Goal: Task Accomplishment & Management: Manage account settings

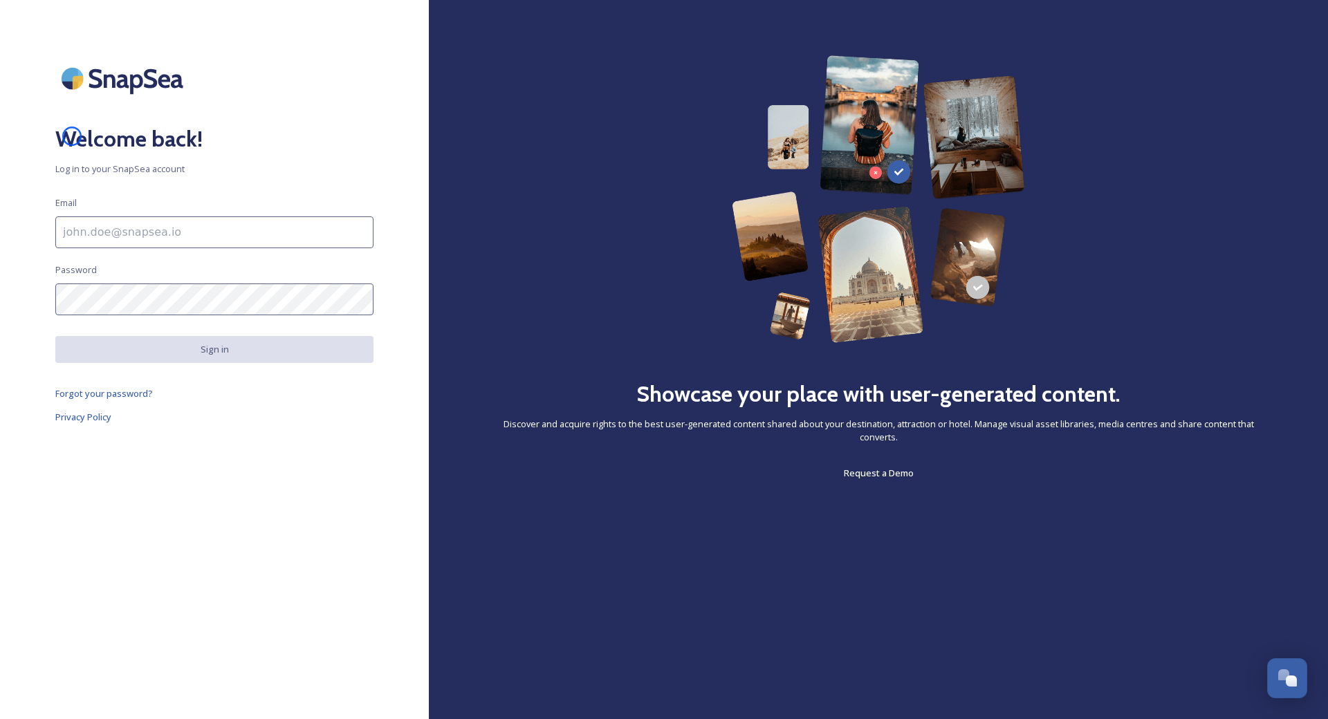
click at [72, 136] on h2 "Welcome back!" at bounding box center [214, 138] width 318 height 33
click at [104, 128] on h2 "Welcome back!" at bounding box center [214, 138] width 318 height 33
click at [96, 74] on img at bounding box center [124, 78] width 138 height 46
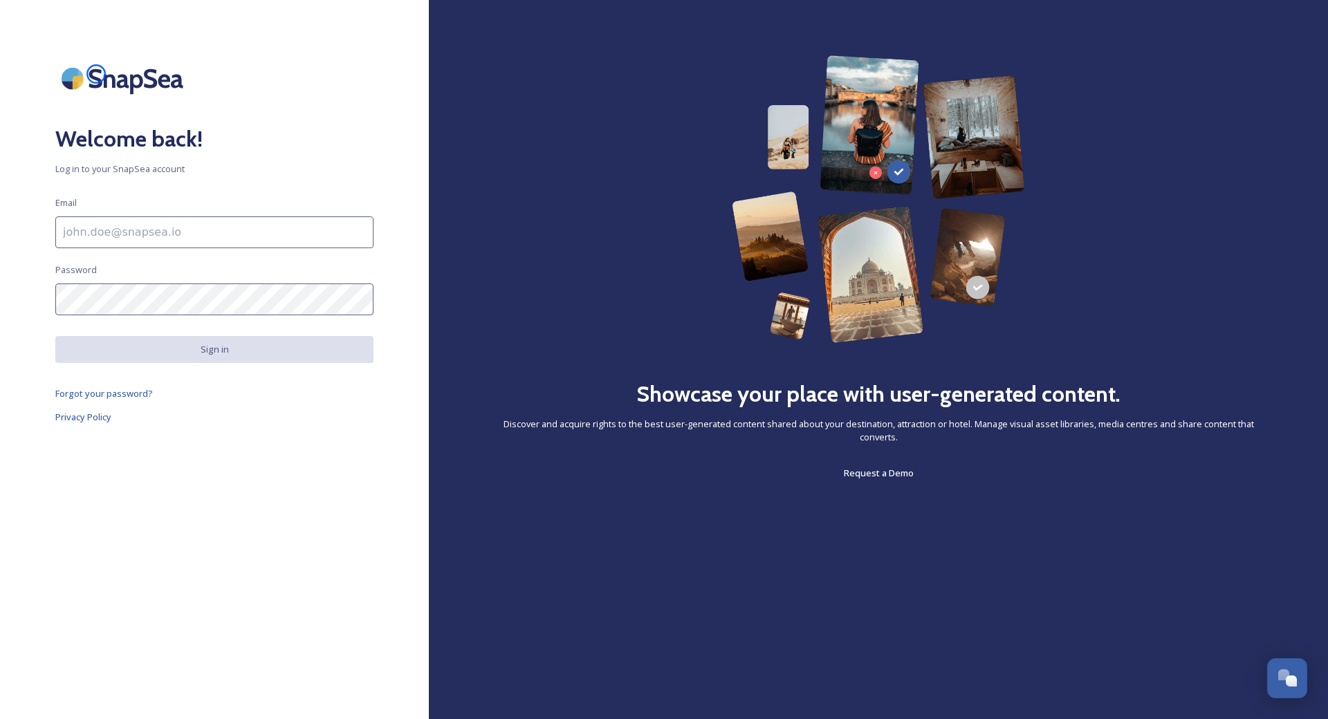
click at [96, 74] on img at bounding box center [124, 78] width 138 height 46
click at [860, 467] on span "Request a Demo" at bounding box center [879, 473] width 70 height 12
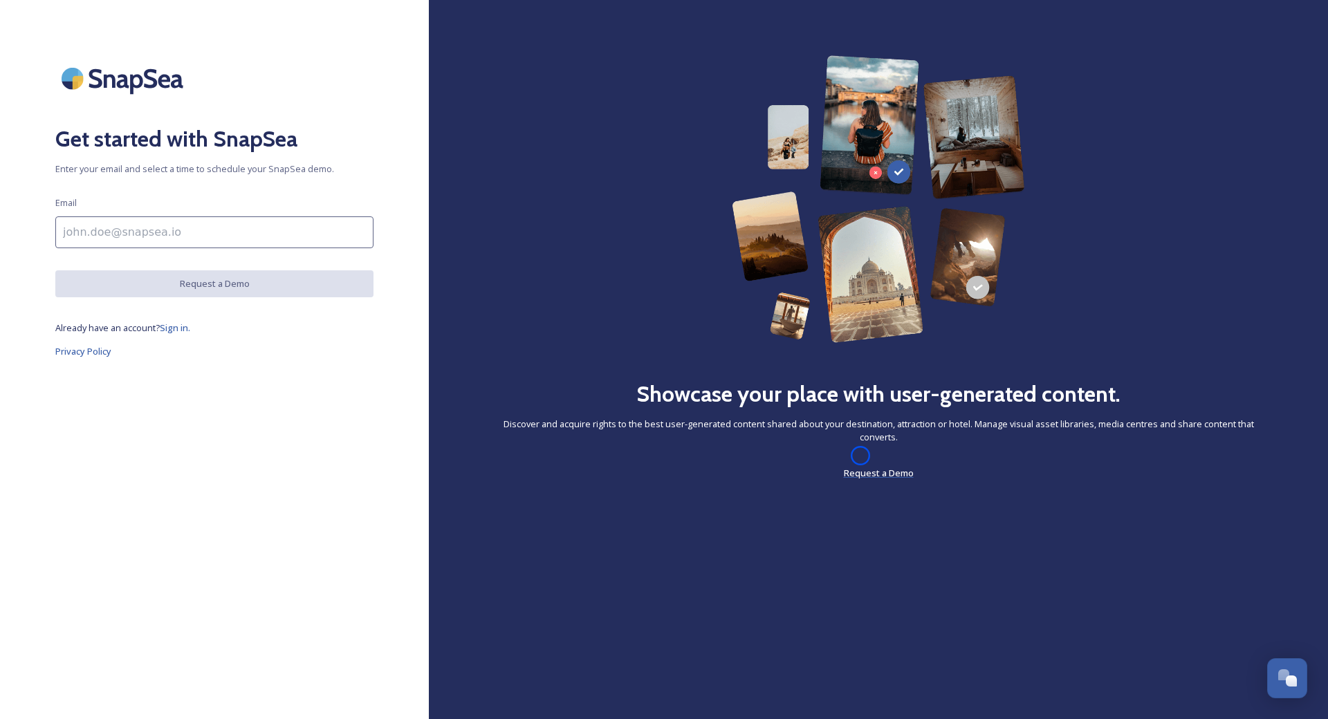
click at [860, 467] on span "Request a Demo" at bounding box center [879, 473] width 70 height 12
click at [86, 80] on img at bounding box center [124, 78] width 138 height 46
click at [71, 333] on span "Already have an account?" at bounding box center [107, 328] width 104 height 12
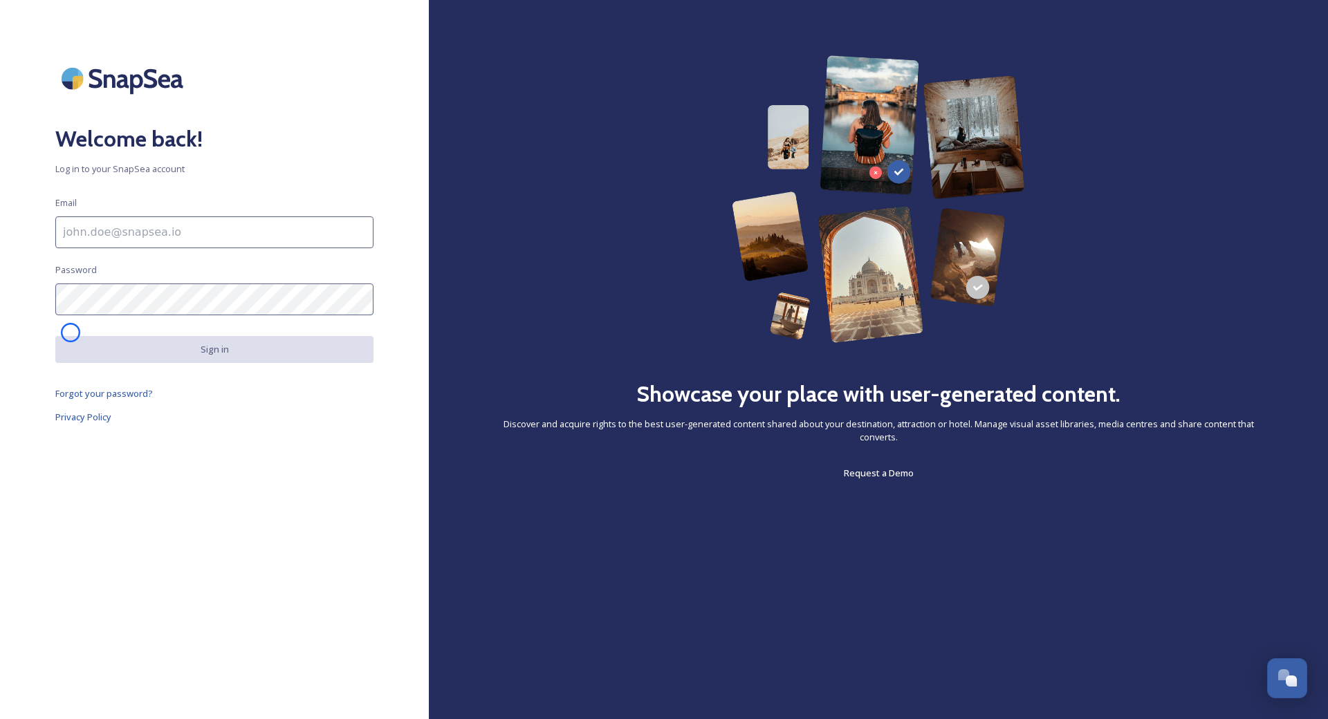
click at [71, 333] on div "Welcome back! Log in to your SnapSea account Email Password Sign in Forgot your…" at bounding box center [214, 359] width 429 height 608
click at [105, 102] on div "Welcome back! Log in to your SnapSea account Email Password Sign in Forgot your…" at bounding box center [214, 359] width 429 height 608
click at [312, 392] on link "Forgot your password?" at bounding box center [214, 393] width 318 height 17
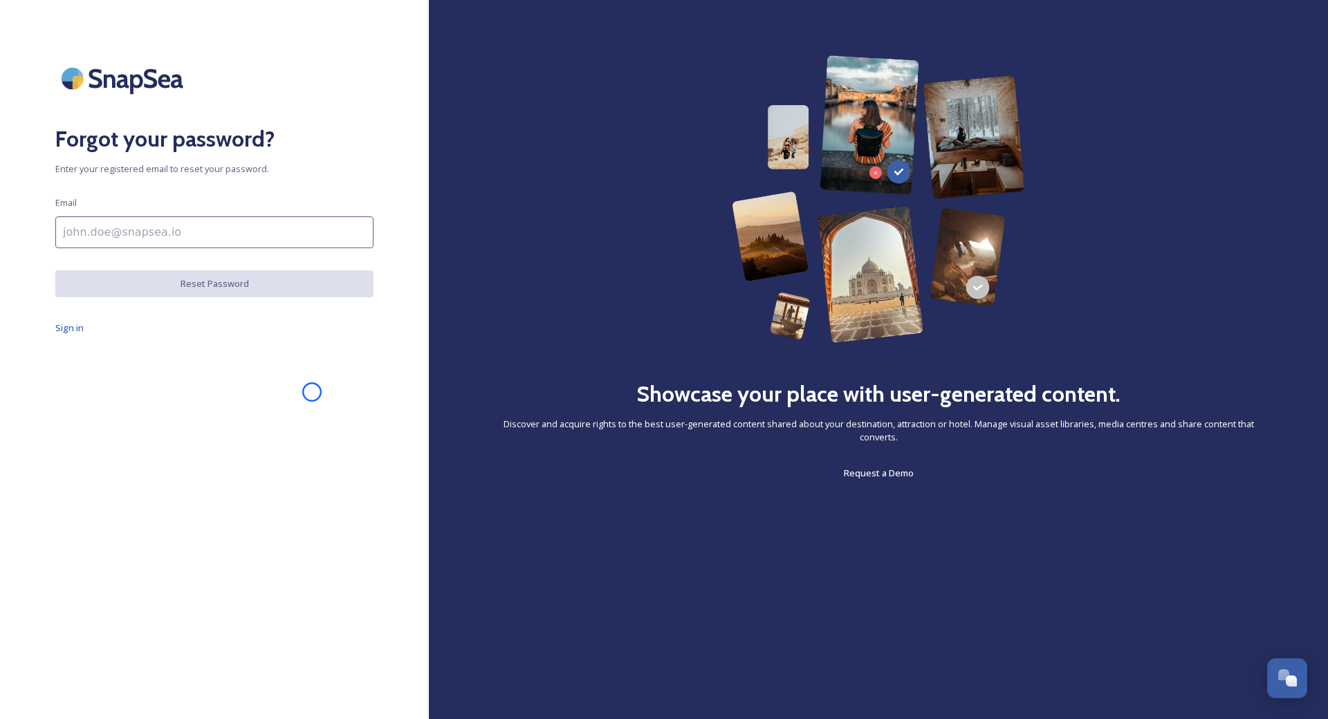
click at [312, 392] on div "Forgot your password? Enter your registered email to reset your password. Email…" at bounding box center [214, 359] width 429 height 608
click at [75, 106] on div "Forgot your password? Enter your registered email to reset your password. Email…" at bounding box center [214, 359] width 429 height 608
